Goal: Go to known website: Access a specific website the user already knows

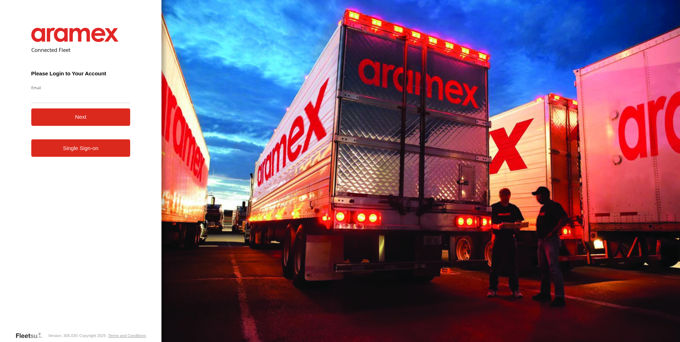
type input "**********"
click at [72, 118] on button "Next" at bounding box center [80, 117] width 99 height 17
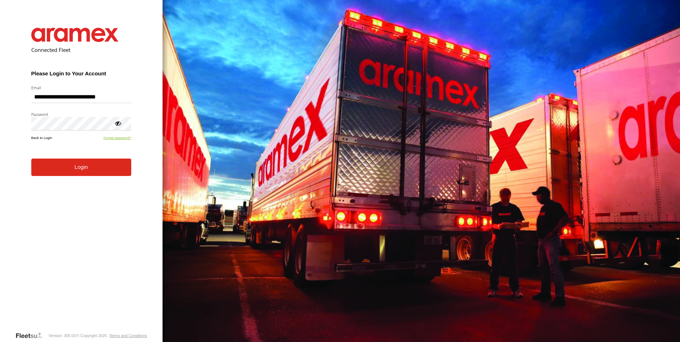
click at [31, 159] on button "Login" at bounding box center [81, 167] width 100 height 17
